Goal: Information Seeking & Learning: Understand process/instructions

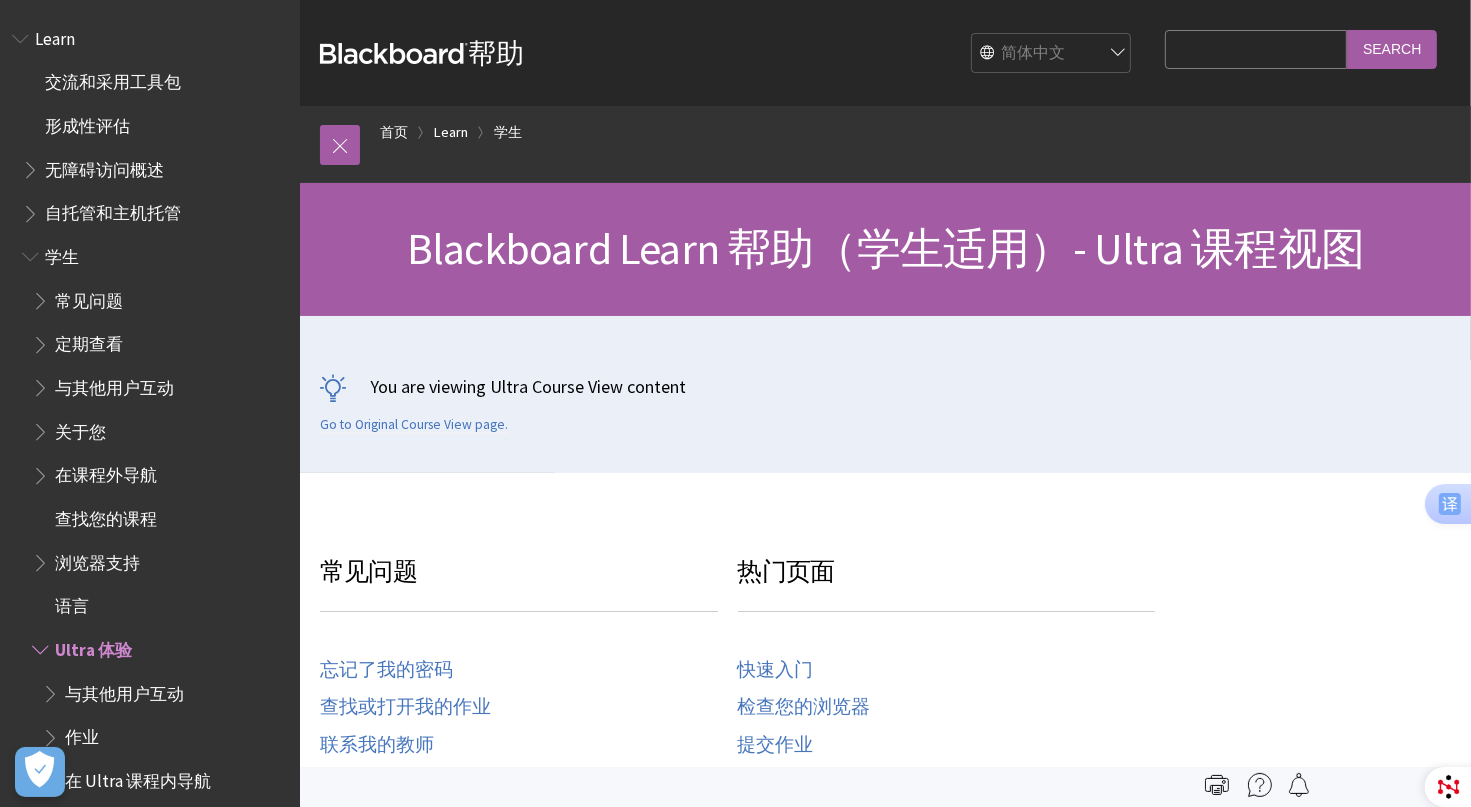
scroll to position [603, 0]
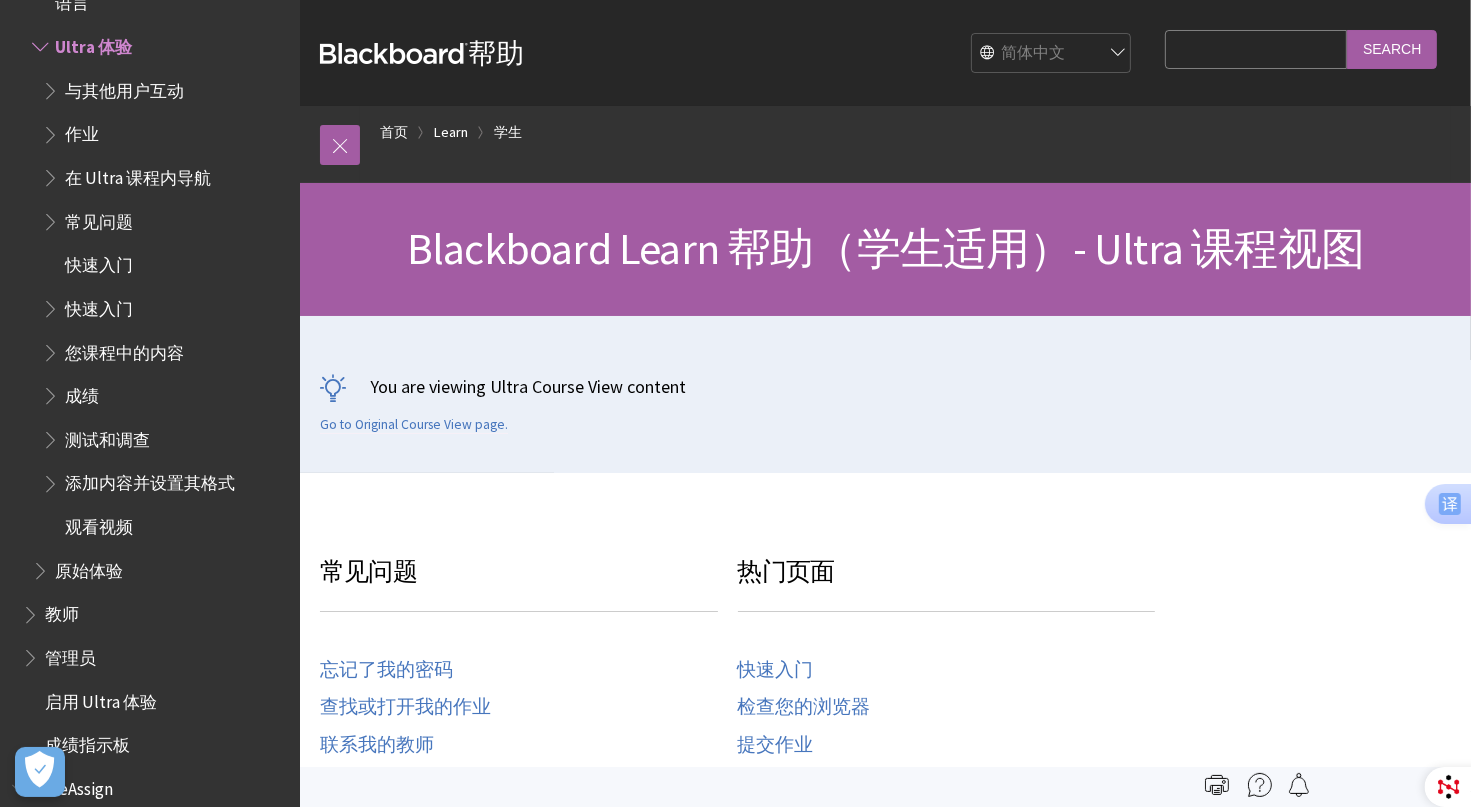
click at [1132, 56] on select "English عربية Català Cymraeg Deutsch Español Suomi Français עברית Italiano 日本語 …" at bounding box center [1052, 54] width 160 height 40
select select "/Learn/Student/Ultra"
click at [990, 34] on select "English عربية Català Cymraeg Deutsch Español Suomi Français עברית Italiano 日本語 …" at bounding box center [1052, 54] width 160 height 40
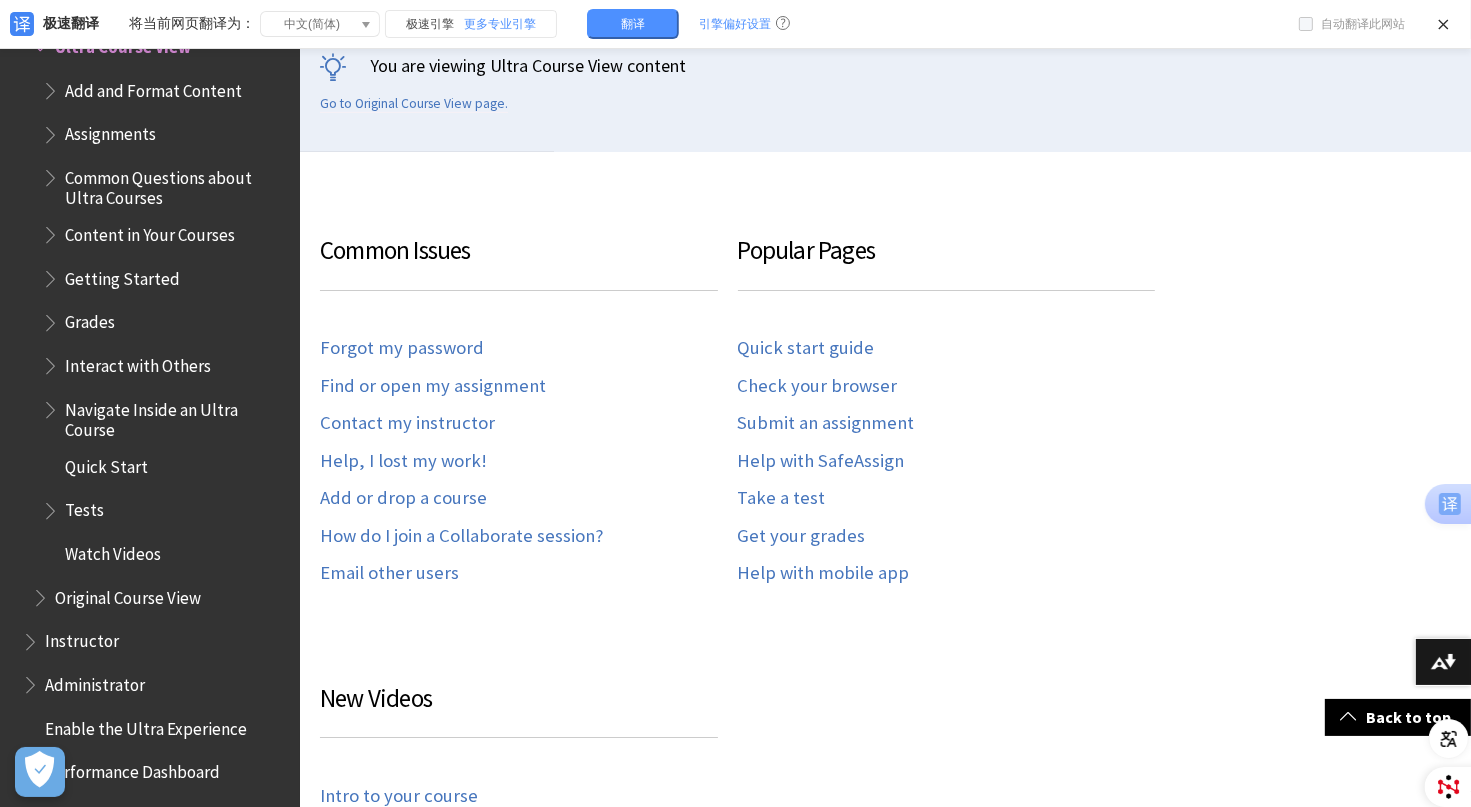
scroll to position [471, 0]
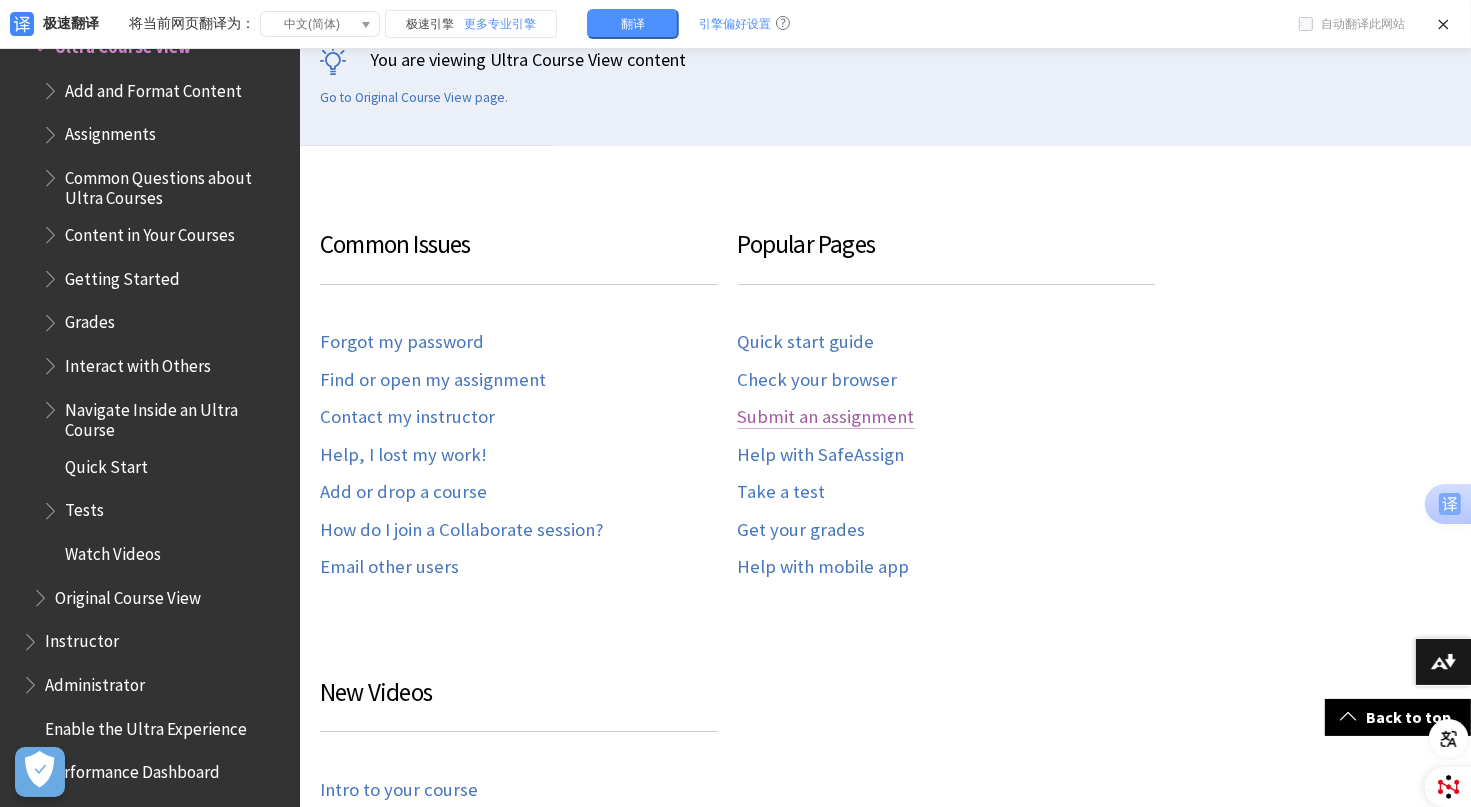
click at [821, 419] on link "Submit an assignment" at bounding box center [826, 417] width 177 height 23
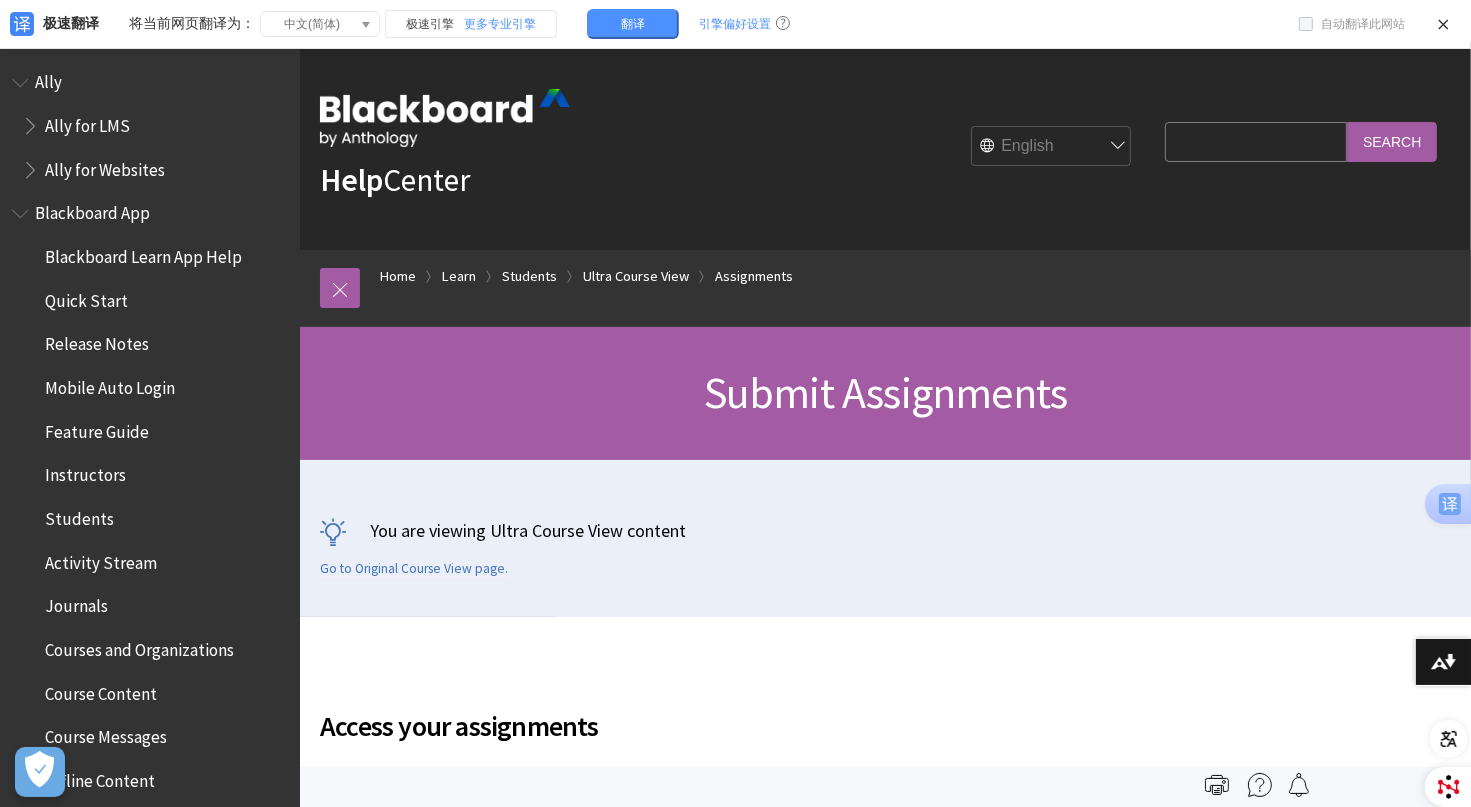
scroll to position [2758, 0]
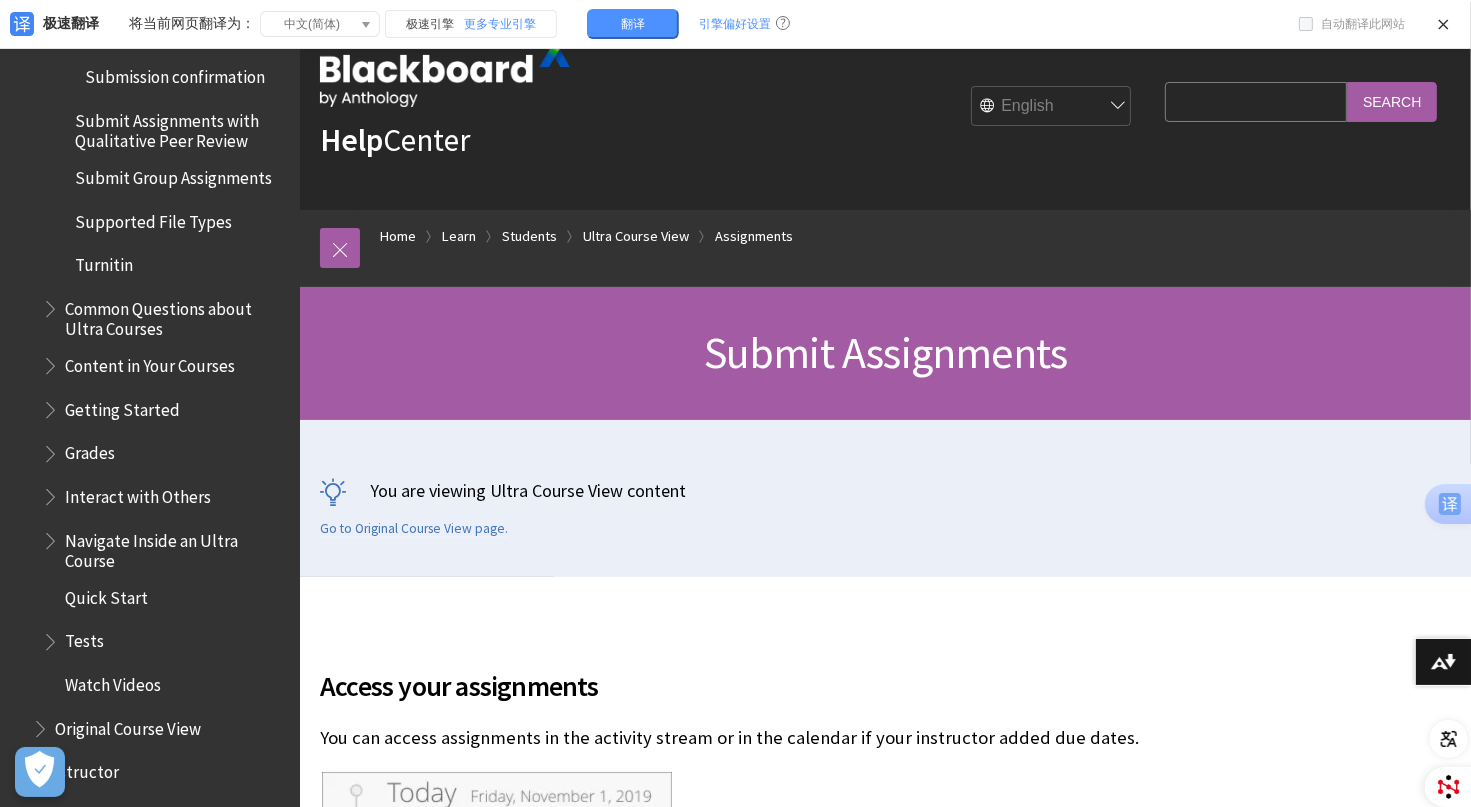
click at [960, 675] on h2 "Access your assignments" at bounding box center [737, 674] width 835 height 66
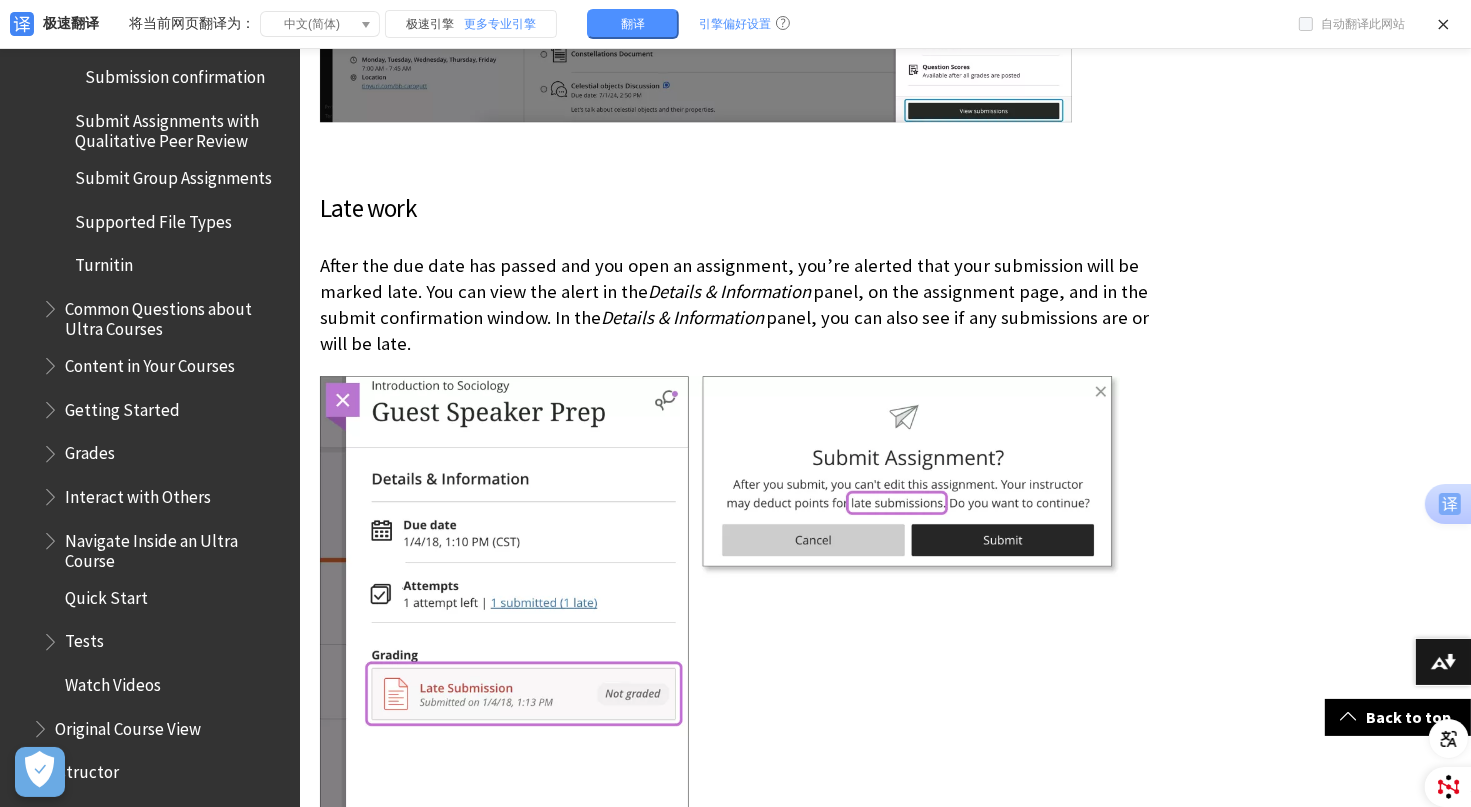
scroll to position [5079, 0]
